Goal: Information Seeking & Learning: Learn about a topic

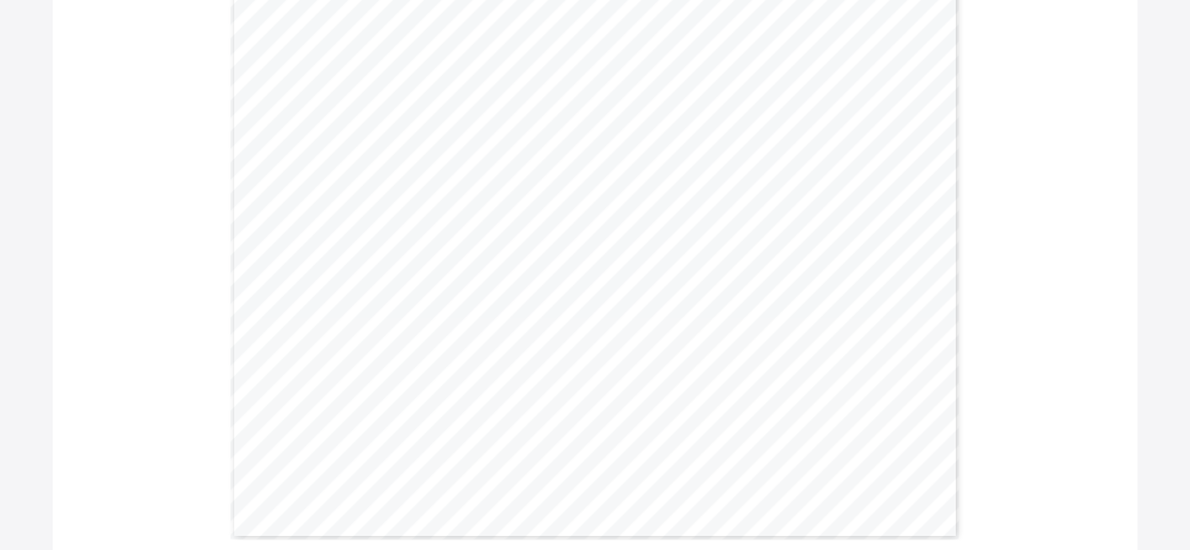
scroll to position [1253, 0]
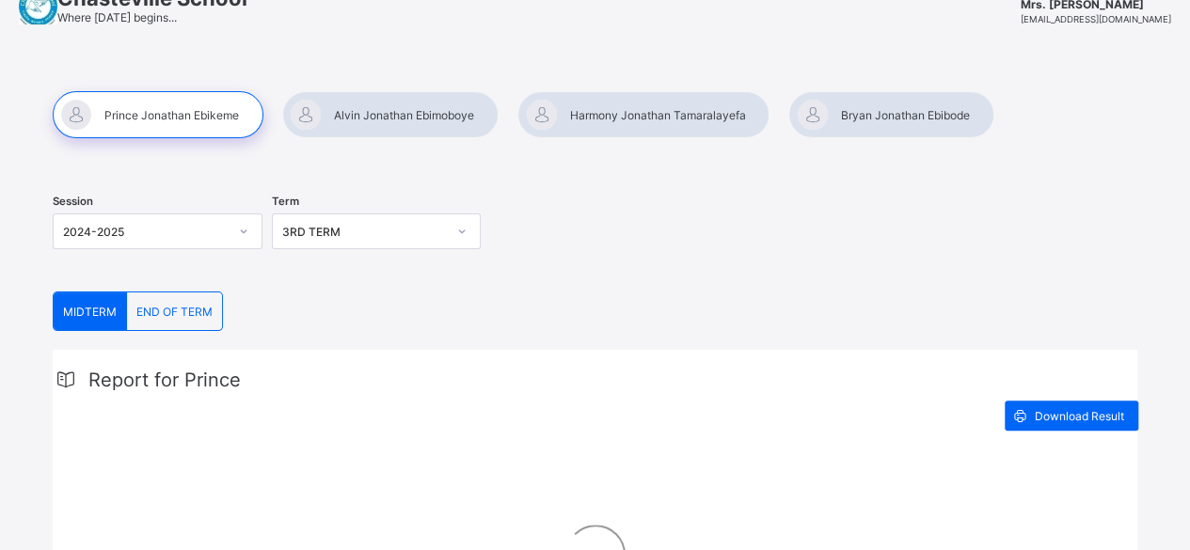
scroll to position [108, 0]
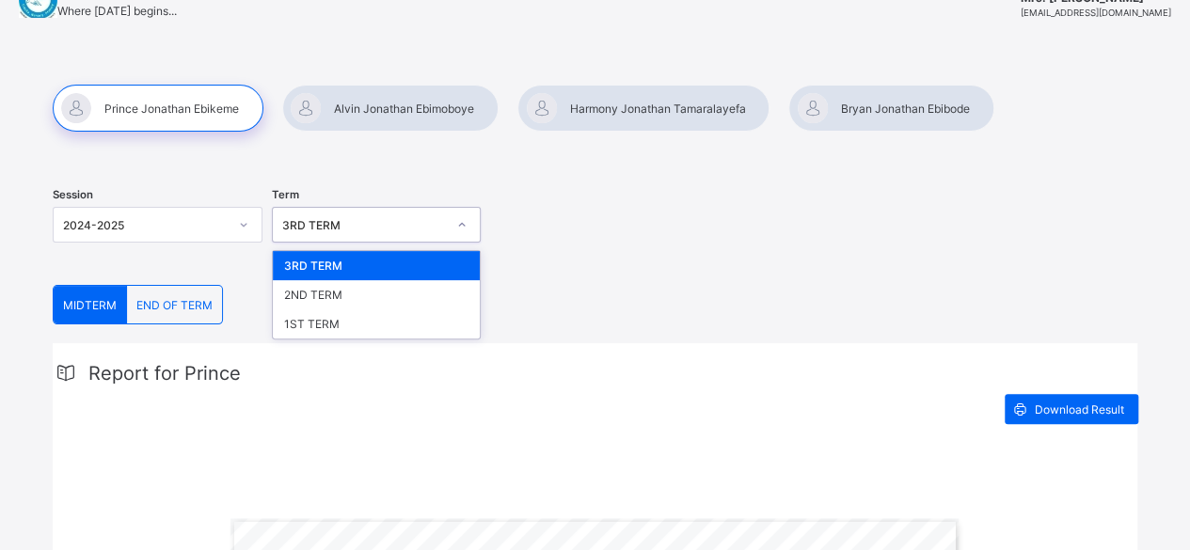
click at [465, 220] on icon at bounding box center [461, 224] width 11 height 19
click at [345, 260] on div "3RD TERM" at bounding box center [377, 265] width 208 height 29
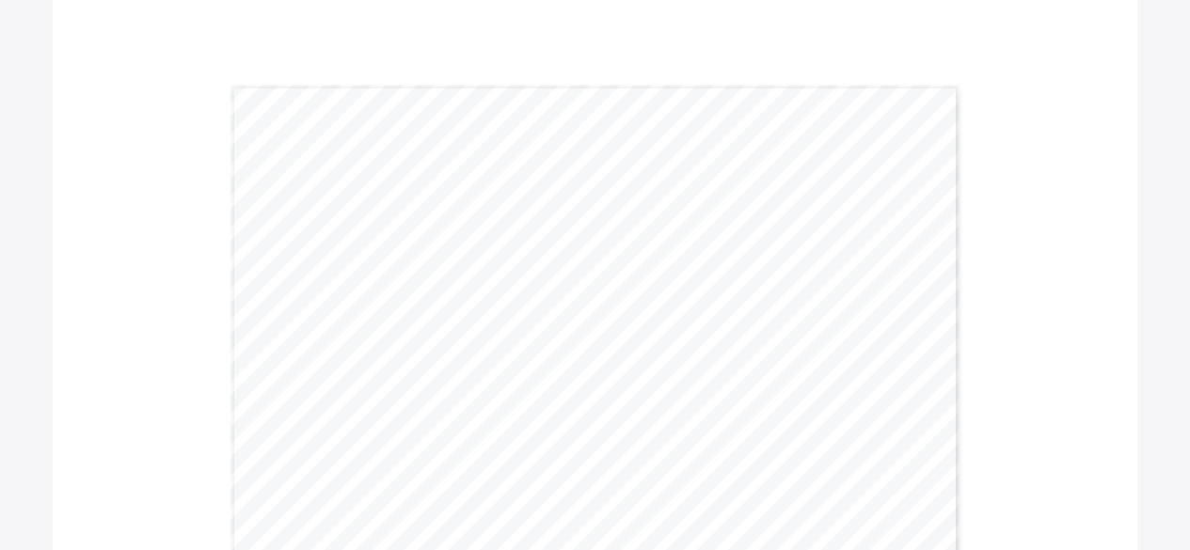
scroll to position [543, 0]
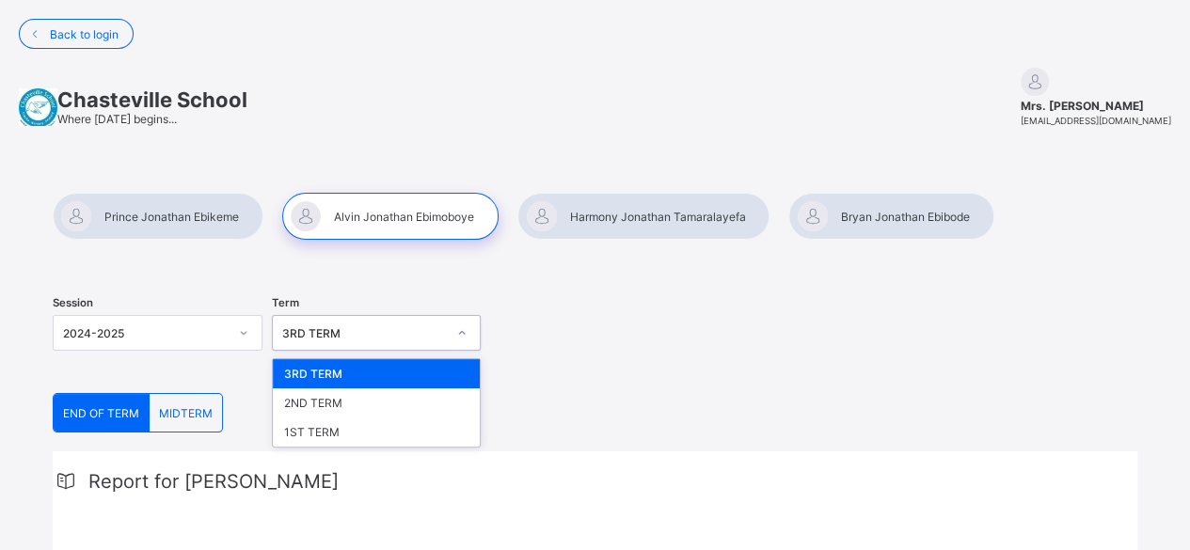
click at [347, 337] on div "3RD TERM" at bounding box center [364, 333] width 165 height 14
click at [337, 371] on div "3RD TERM" at bounding box center [377, 373] width 208 height 29
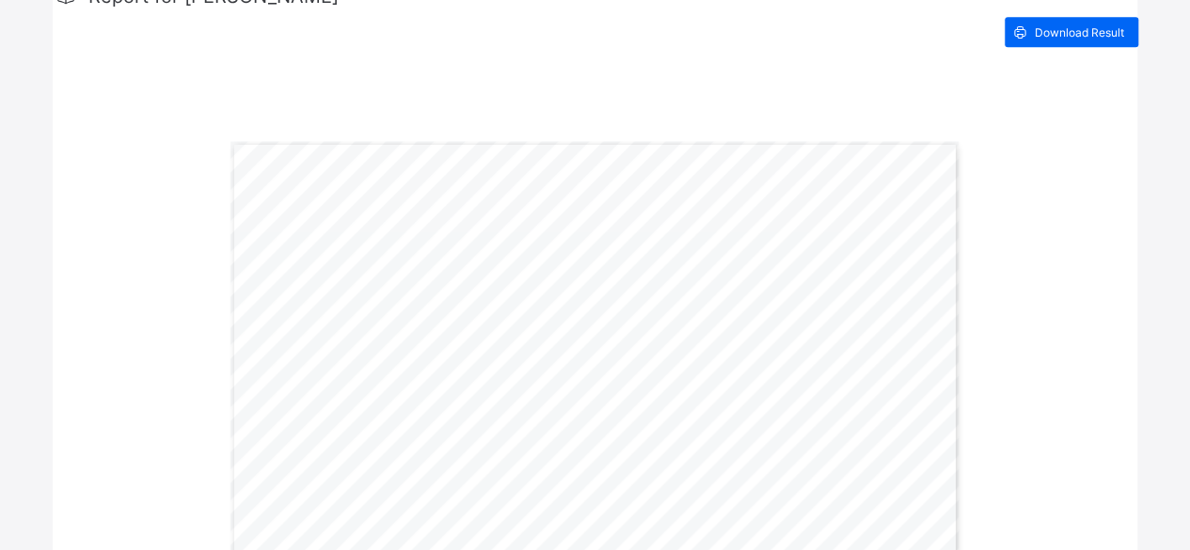
scroll to position [486, 0]
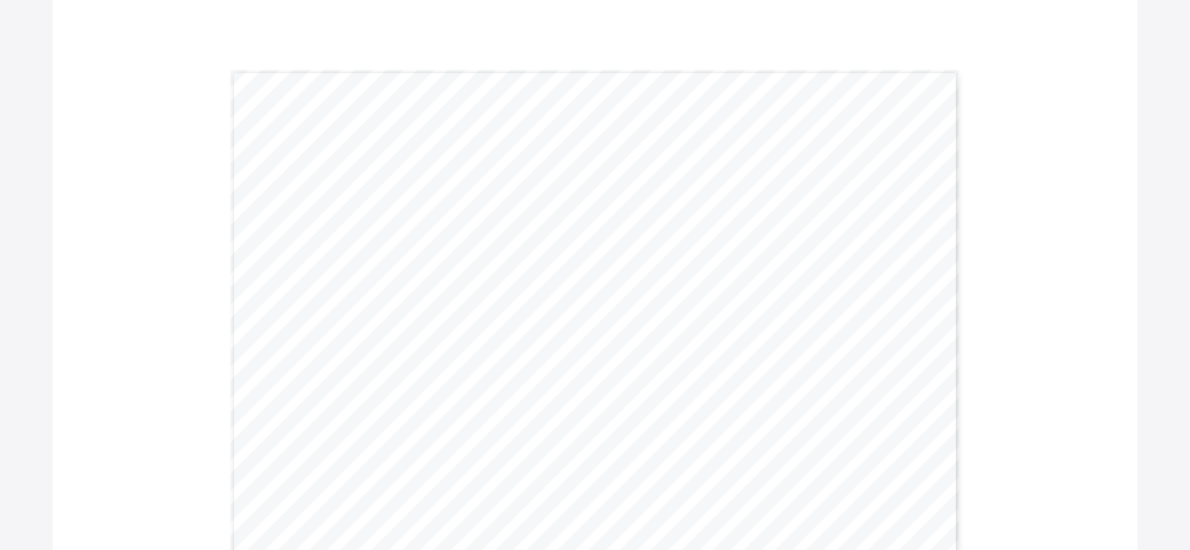
scroll to position [548, 0]
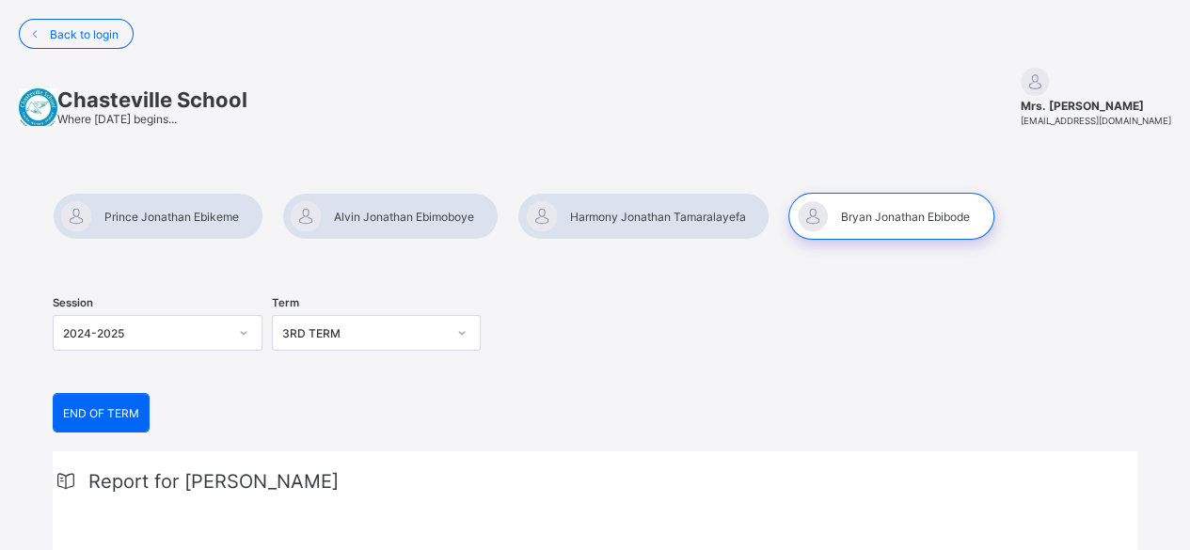
click at [389, 334] on div "3RD TERM" at bounding box center [364, 333] width 165 height 14
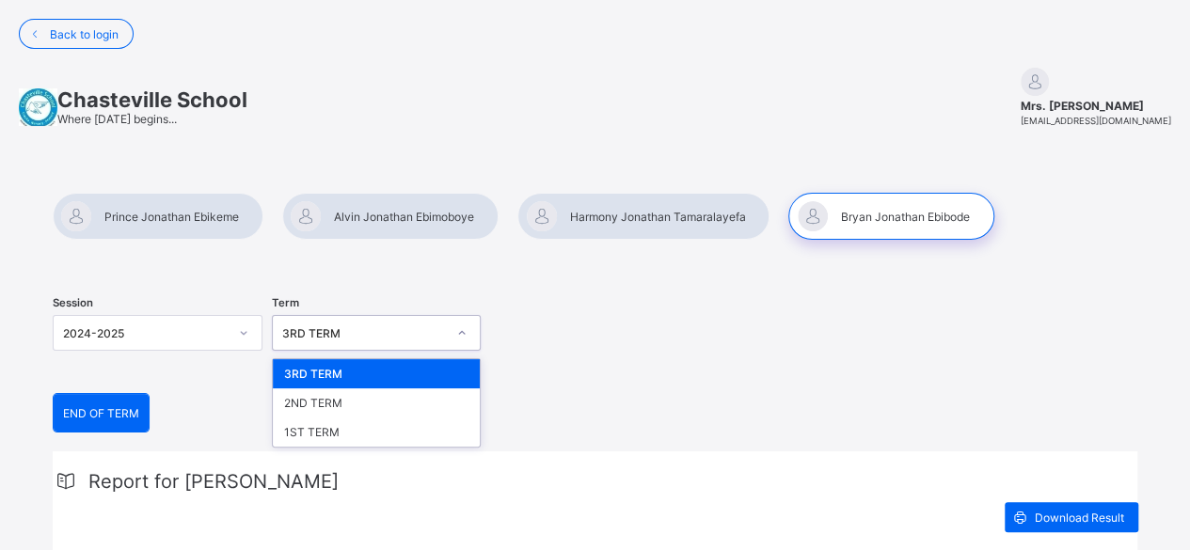
click at [369, 374] on div "3RD TERM" at bounding box center [377, 373] width 208 height 29
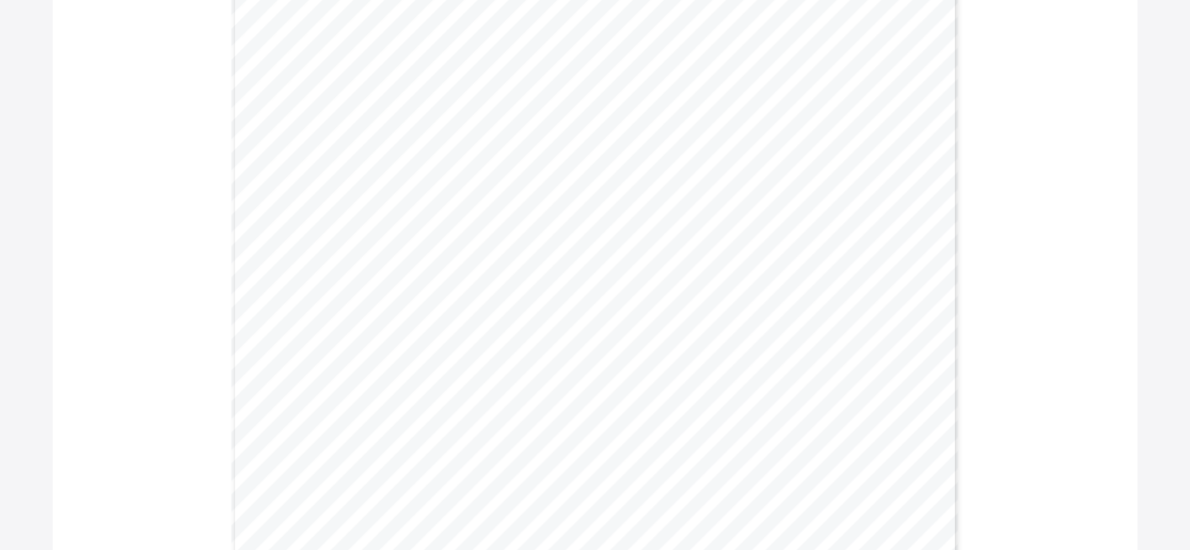
scroll to position [724, 0]
click at [628, 375] on div "CHASTEVILLE SCHOOL Motto: Where [DATE] begins... [STREET_ADDRESS][US_STATE] Tel…" at bounding box center [595, 320] width 728 height 1029
click at [623, 375] on span "✔" at bounding box center [617, 376] width 10 height 12
